Goal: Complete application form

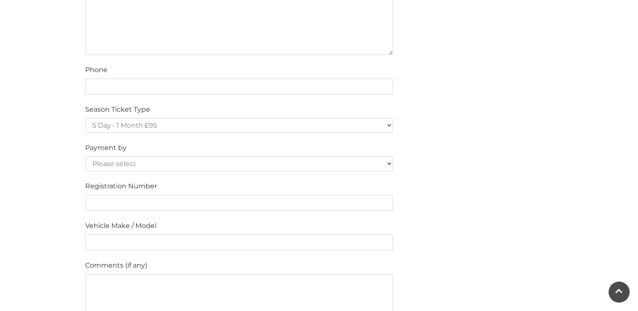
scroll to position [543, 0]
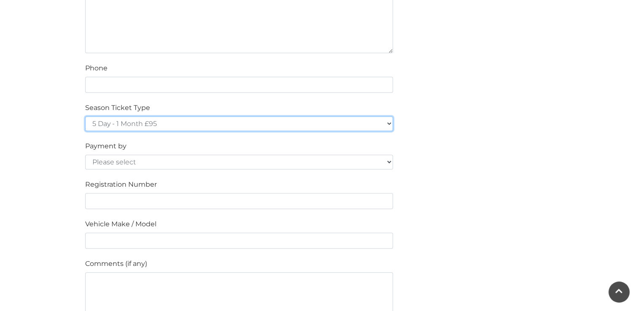
click at [389, 123] on select "5 Day - 1 Month £95 5 Day - 3 Months £270 (£90 a month standing order) 5 Day - …" at bounding box center [239, 123] width 308 height 15
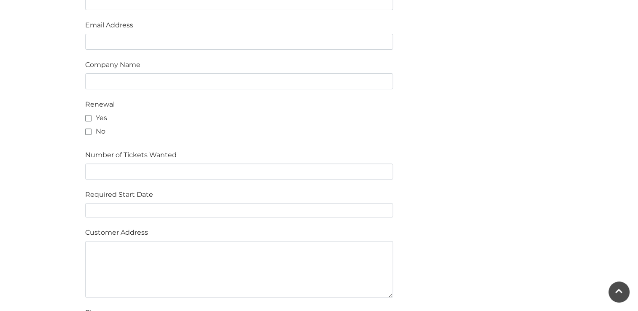
scroll to position [409, 0]
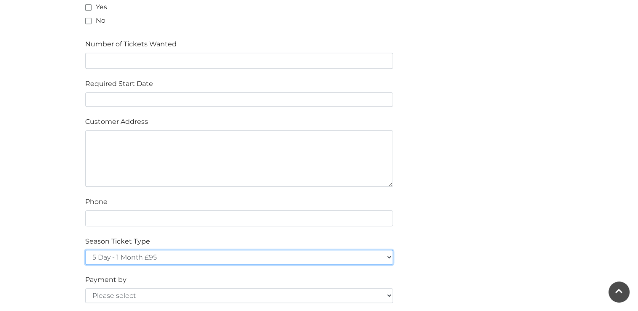
click at [384, 256] on select "5 Day - 1 Month £95 5 Day - 3 Months £270 (£90 a month standing order) 5 Day - …" at bounding box center [239, 257] width 308 height 15
select select "7 Day - 1 Year £1236 (£103 a month standing order)"
click at [85, 250] on select "5 Day - 1 Month £95 5 Day - 3 Months £270 (£90 a month standing order) 5 Day - …" at bounding box center [239, 257] width 308 height 15
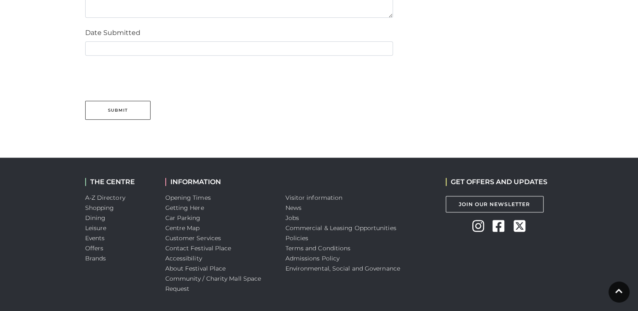
scroll to position [871, 0]
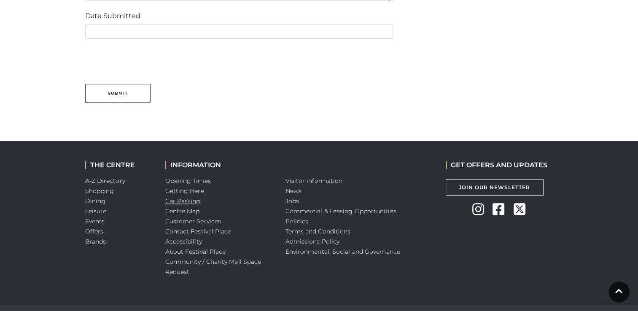
click at [192, 197] on link "Car Parking" at bounding box center [182, 201] width 35 height 8
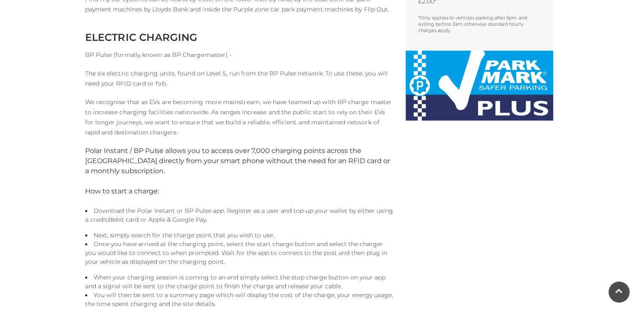
scroll to position [506, 0]
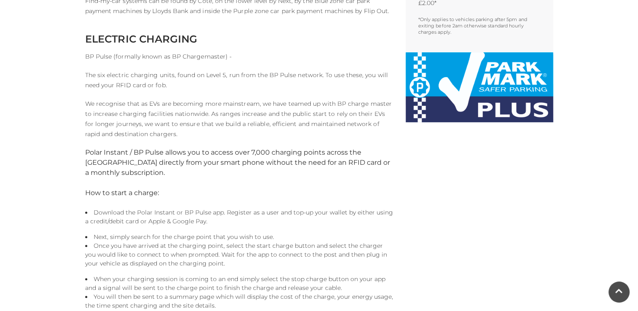
click at [423, 89] on img at bounding box center [480, 87] width 148 height 70
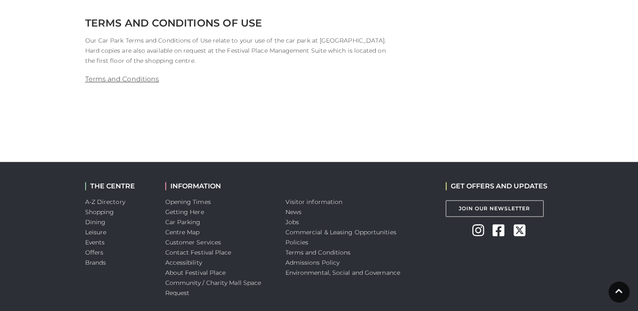
scroll to position [1002, 0]
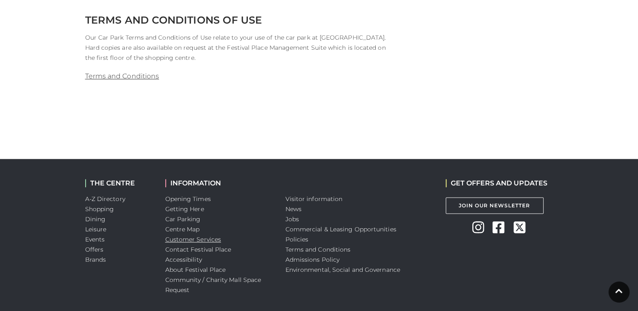
click at [206, 242] on link "Customer Services" at bounding box center [193, 240] width 56 height 8
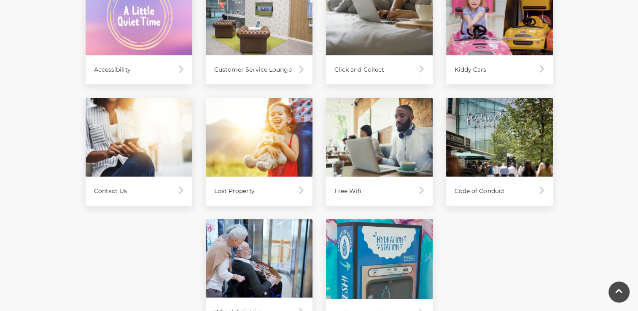
scroll to position [462, 0]
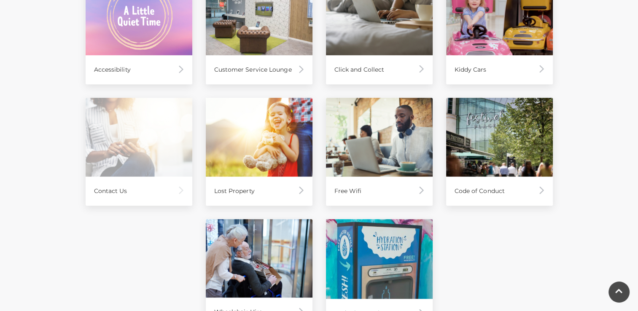
click at [165, 146] on img at bounding box center [139, 137] width 107 height 79
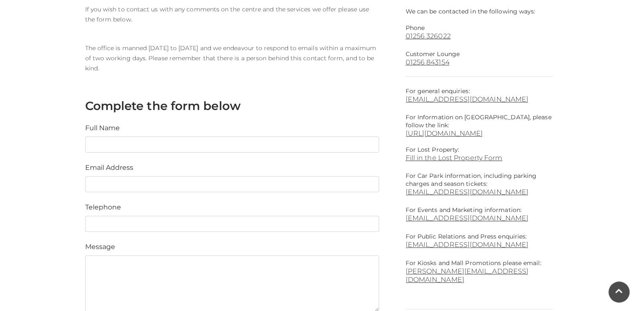
scroll to position [241, 0]
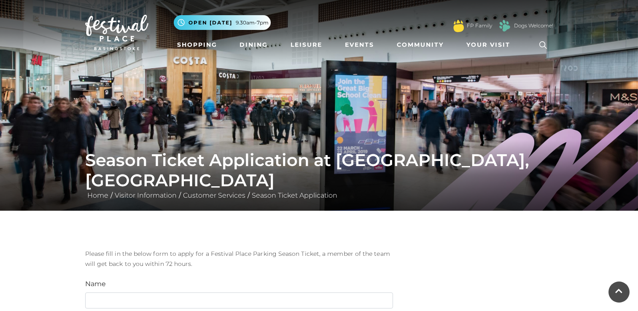
select select "7 Day - 1 Year £1236 (£103 a month standing order)"
